Goal: Information Seeking & Learning: Learn about a topic

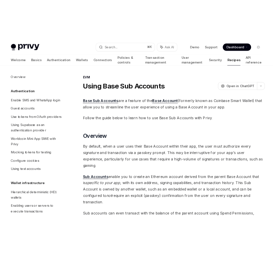
scroll to position [851, 0]
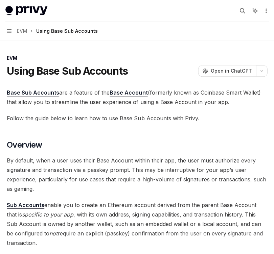
type textarea "*"
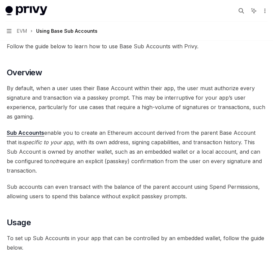
scroll to position [73, 0]
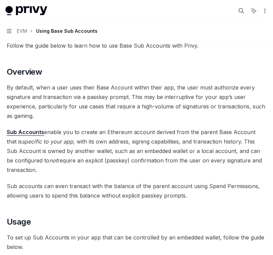
click at [160, 95] on span "By default, when a user uses their Base Account within their app, the user must…" at bounding box center [137, 102] width 260 height 38
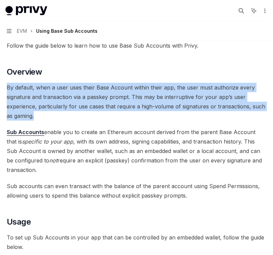
click at [160, 95] on span "By default, when a user uses their Base Account within their app, the user must…" at bounding box center [137, 102] width 260 height 38
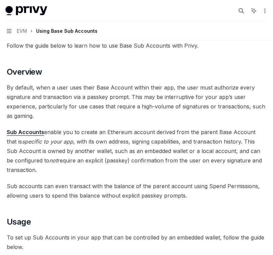
click at [153, 164] on span "Sub Accounts enable you to create an Ethereum account derived from the parent B…" at bounding box center [137, 150] width 260 height 47
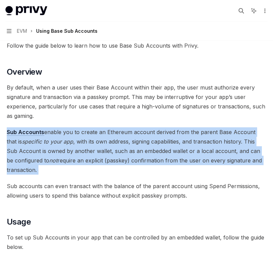
click at [153, 164] on span "Sub Accounts enable you to create an Ethereum account derived from the parent B…" at bounding box center [137, 150] width 260 height 47
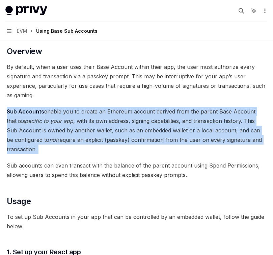
scroll to position [99, 0]
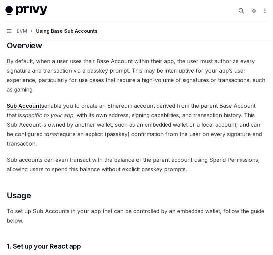
click at [152, 166] on span "Sub accounts can even transact with the balance of the parent account using Spe…" at bounding box center [137, 164] width 260 height 19
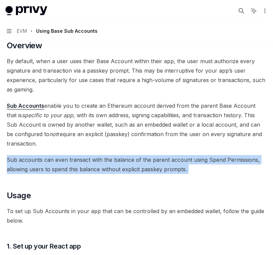
click at [152, 166] on span "Sub accounts can even transact with the balance of the parent account using Spe…" at bounding box center [137, 164] width 260 height 19
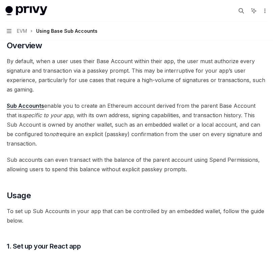
click at [148, 123] on span "Sub Accounts enable you to create an Ethereum account derived from the parent B…" at bounding box center [137, 124] width 260 height 47
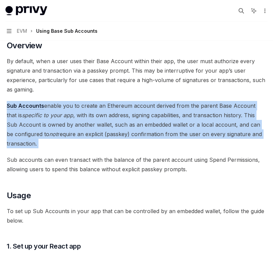
click at [148, 123] on span "Sub Accounts enable you to create an Ethereum account derived from the parent B…" at bounding box center [137, 124] width 260 height 47
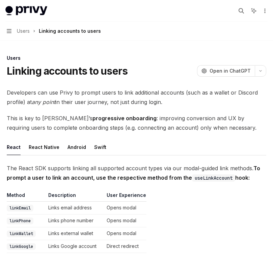
scroll to position [156, 0]
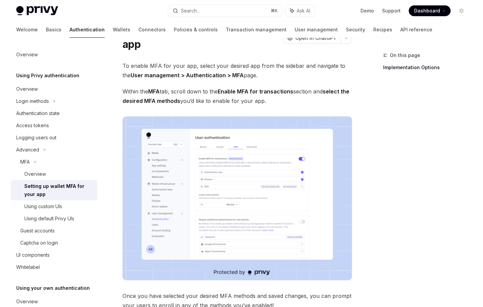
scroll to position [46, 0]
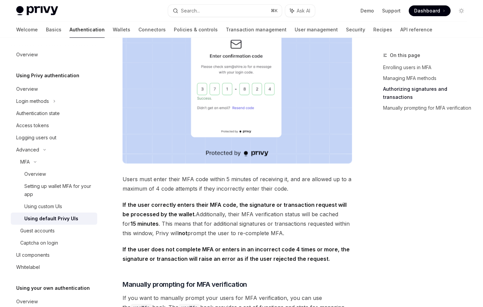
scroll to position [951, 0]
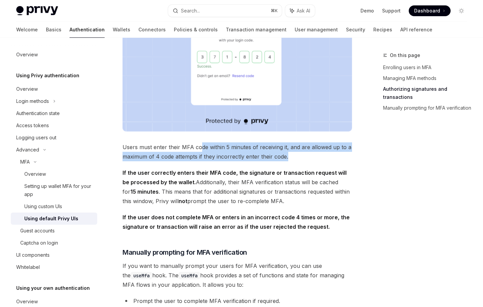
drag, startPoint x: 202, startPoint y: 154, endPoint x: 294, endPoint y: 165, distance: 92.9
click at [294, 161] on span "Users must enter their MFA code within 5 minutes of receiving it, and are allow…" at bounding box center [238, 152] width 230 height 19
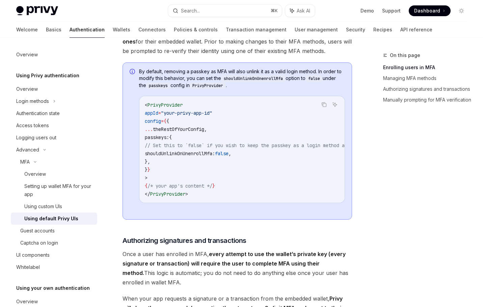
scroll to position [221, 0]
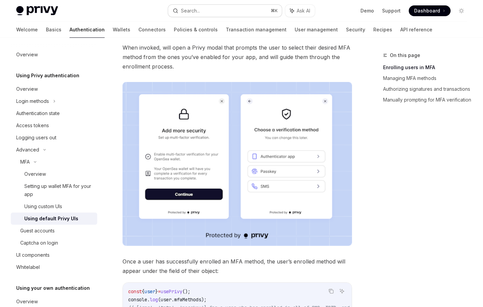
click at [214, 12] on button "Search... ⌘ K" at bounding box center [225, 11] width 114 height 12
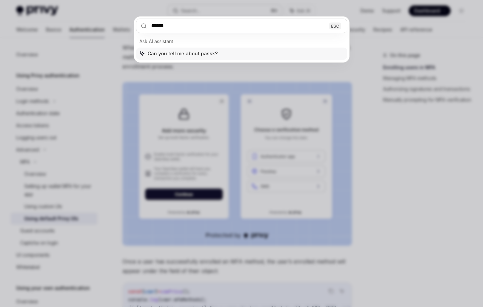
type input "*******"
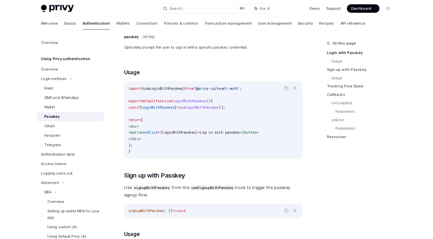
scroll to position [38, 0]
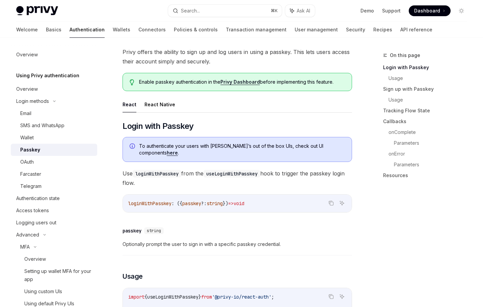
type textarea "*"
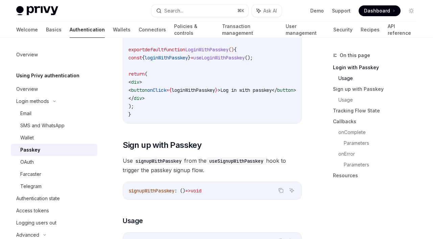
scroll to position [313, 0]
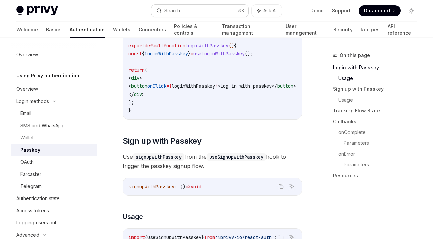
click at [179, 12] on div "Search..." at bounding box center [173, 11] width 19 height 8
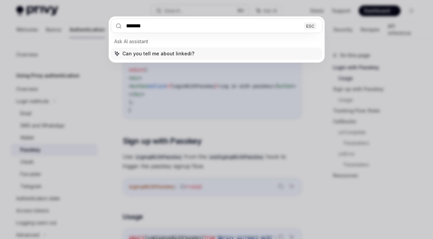
type input "********"
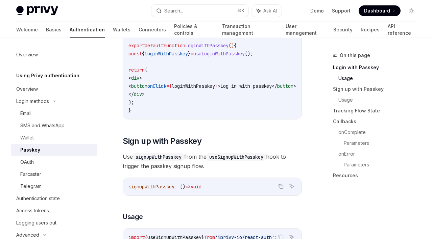
type textarea "*"
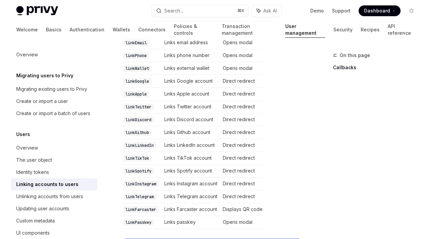
scroll to position [201, 0]
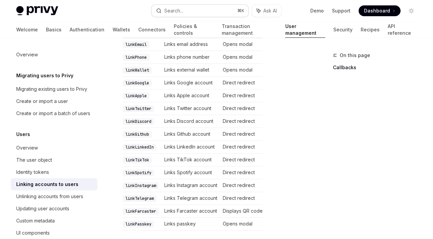
click at [178, 7] on div "Search..." at bounding box center [173, 11] width 19 height 8
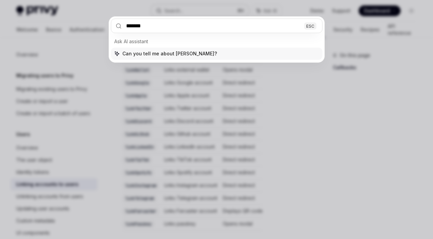
type input "********"
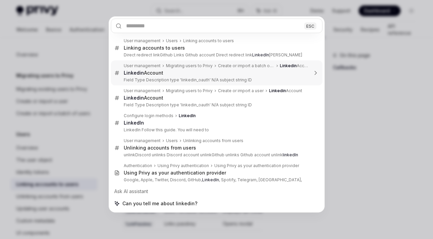
type textarea "*"
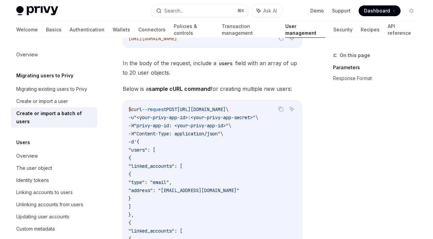
scroll to position [208, 0]
click at [177, 8] on div "Search..." at bounding box center [173, 11] width 19 height 8
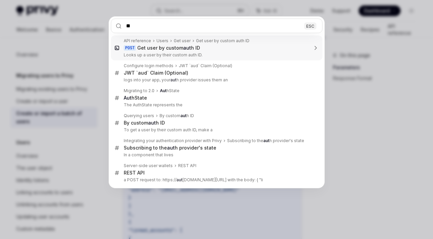
type input "*"
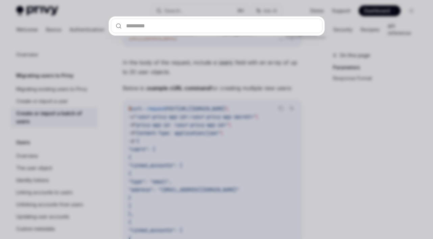
drag, startPoint x: 72, startPoint y: 15, endPoint x: 71, endPoint y: 21, distance: 5.6
click at [72, 16] on div at bounding box center [216, 119] width 433 height 239
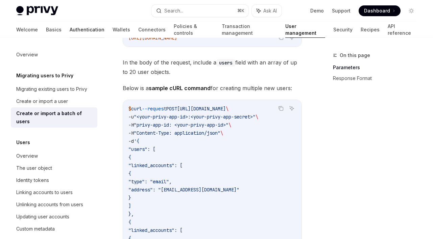
click at [70, 30] on link "Authentication" at bounding box center [87, 30] width 35 height 16
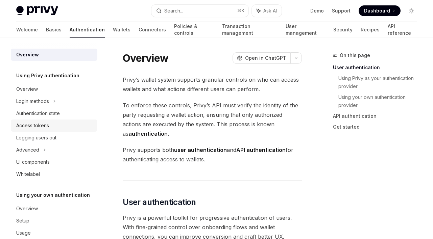
scroll to position [8, 0]
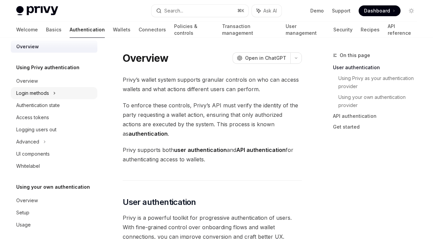
click at [49, 92] on div "Login methods" at bounding box center [32, 93] width 33 height 8
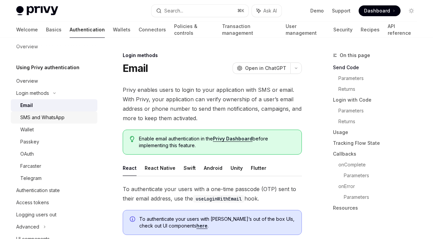
click at [47, 117] on div "SMS and WhatsApp" at bounding box center [42, 118] width 44 height 8
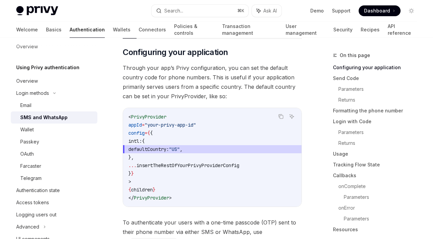
scroll to position [143, 0]
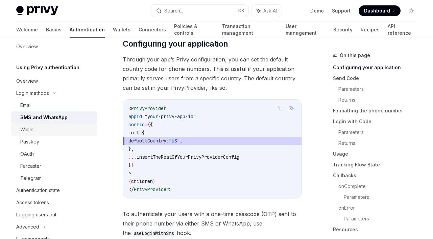
click at [51, 124] on link "Wallet" at bounding box center [54, 130] width 86 height 12
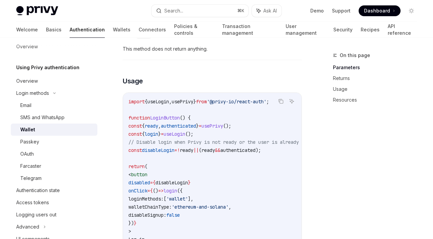
scroll to position [425, 0]
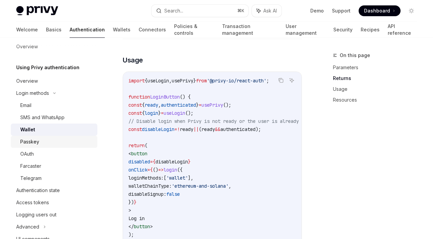
click at [47, 143] on div "Passkey" at bounding box center [56, 142] width 73 height 8
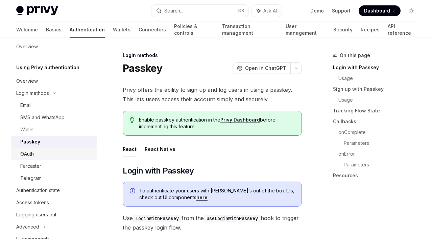
click at [43, 154] on div "OAuth" at bounding box center [56, 154] width 73 height 8
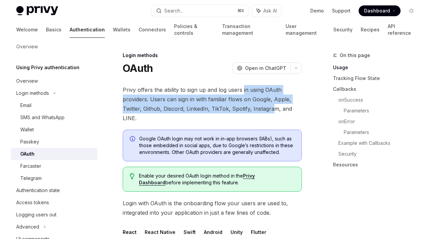
drag, startPoint x: 273, startPoint y: 109, endPoint x: 243, endPoint y: 94, distance: 34.1
click at [243, 94] on span "Privy offers the ability to sign up and log users in using OAuth providers. Use…" at bounding box center [212, 104] width 179 height 38
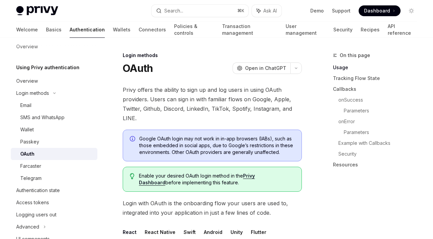
type textarea "*"
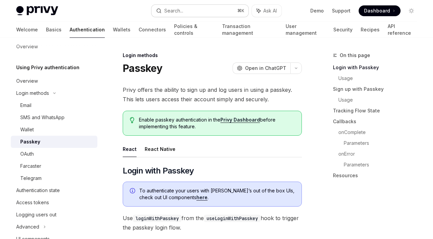
click at [199, 9] on button "Search... ⌘ K" at bounding box center [199, 11] width 97 height 12
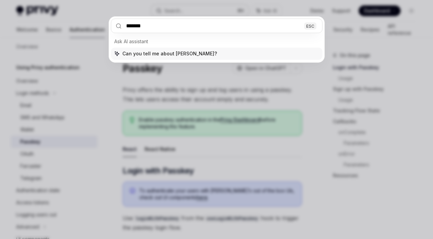
type input "********"
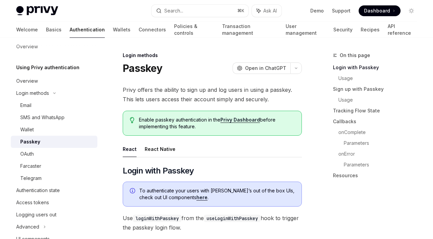
type textarea "*"
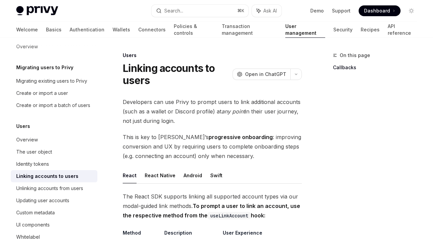
scroll to position [38, 0]
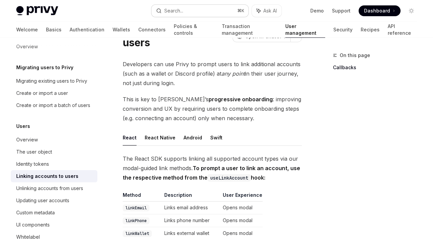
click at [178, 10] on div "Search..." at bounding box center [173, 11] width 19 height 8
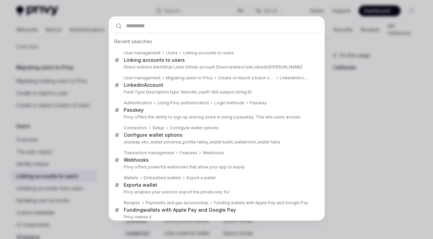
click at [98, 73] on div "Recent searches User management Users Linking accounts to users Linking account…" at bounding box center [216, 119] width 433 height 239
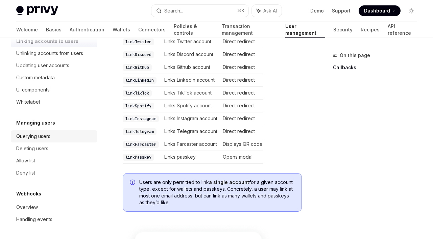
scroll to position [0, 0]
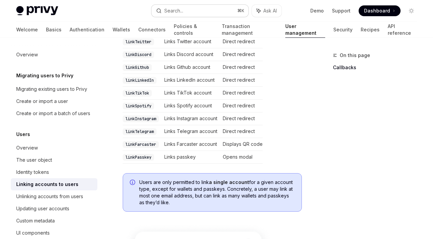
click at [197, 10] on button "Search... ⌘ K" at bounding box center [199, 11] width 97 height 12
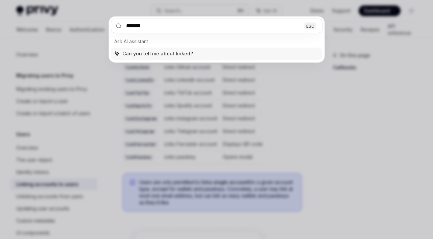
type input "********"
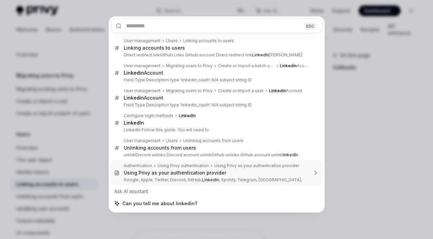
type textarea "*"
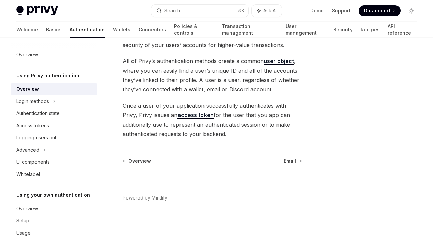
scroll to position [38, 0]
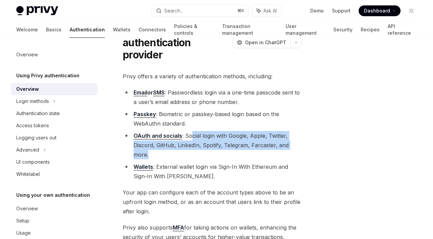
drag, startPoint x: 189, startPoint y: 137, endPoint x: 197, endPoint y: 151, distance: 16.8
click at [197, 151] on li "OAuth and socials : Social login with Google, Apple, Twitter, Discord, GitHub, …" at bounding box center [212, 145] width 179 height 28
drag, startPoint x: 197, startPoint y: 154, endPoint x: 197, endPoint y: 136, distance: 18.2
click at [197, 136] on li "OAuth and socials : Social login with Google, Apple, Twitter, Discord, GitHub, …" at bounding box center [212, 145] width 179 height 28
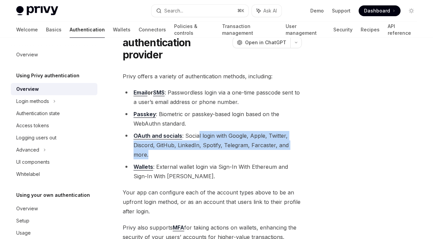
click at [197, 136] on li "OAuth and socials : Social login with Google, Apple, Twitter, Discord, GitHub, …" at bounding box center [212, 145] width 179 height 28
drag, startPoint x: 193, startPoint y: 135, endPoint x: 197, endPoint y: 151, distance: 17.2
click at [197, 151] on li "OAuth and socials : Social login with Google, Apple, Twitter, Discord, GitHub, …" at bounding box center [212, 145] width 179 height 28
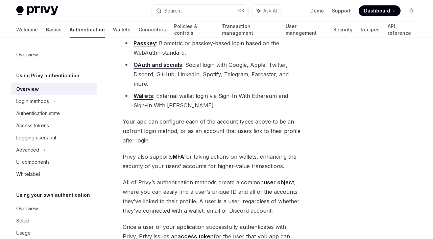
scroll to position [151, 0]
